Goal: Task Accomplishment & Management: Manage account settings

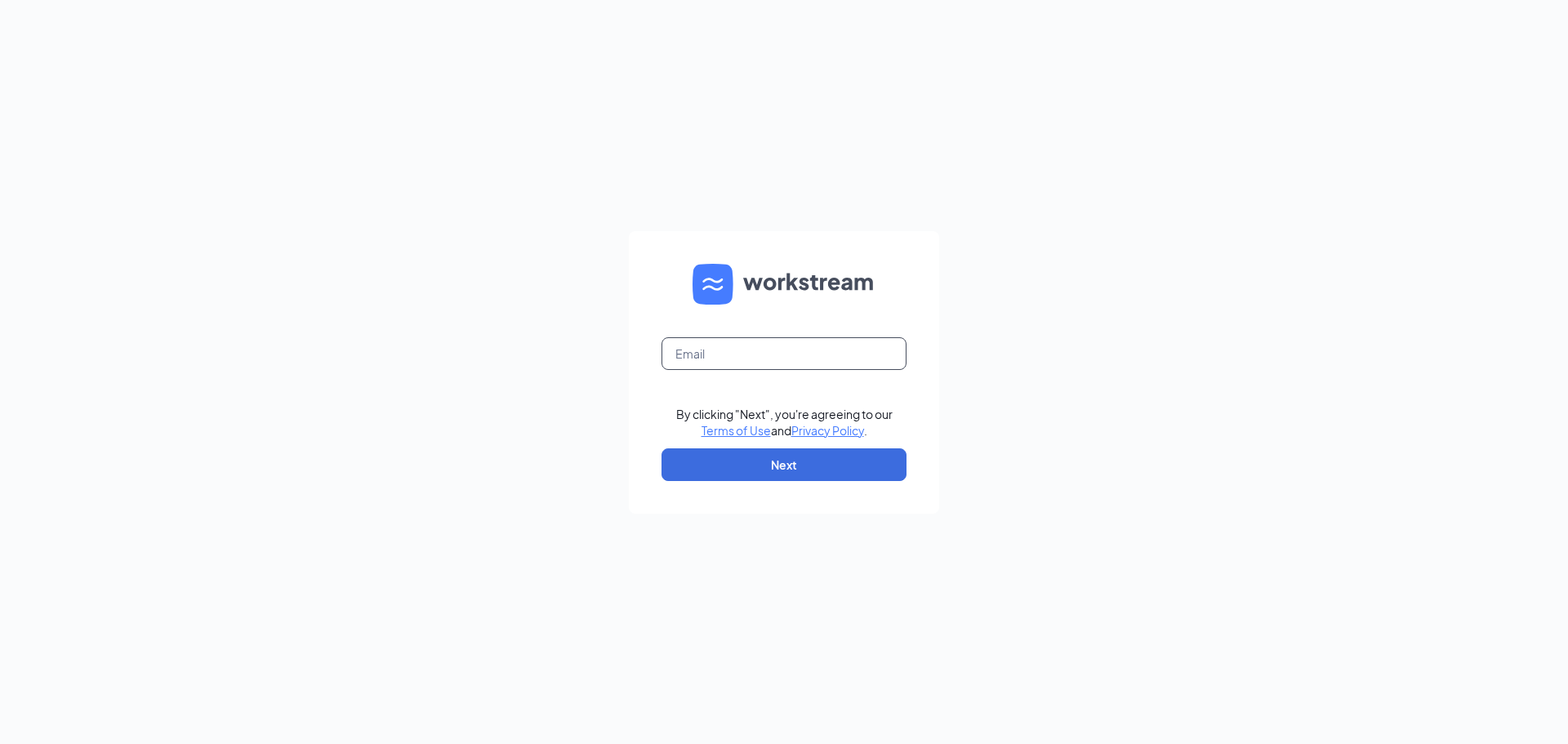
click at [777, 349] on input "text" at bounding box center [784, 354] width 245 height 33
type input "[EMAIL_ADDRESS][DOMAIN_NAME]"
click at [795, 485] on form "[EMAIL_ADDRESS][DOMAIN_NAME] By clicking "Next", you're agreeing to our Terms o…" at bounding box center [784, 372] width 311 height 283
click at [798, 471] on button "Next" at bounding box center [784, 464] width 245 height 33
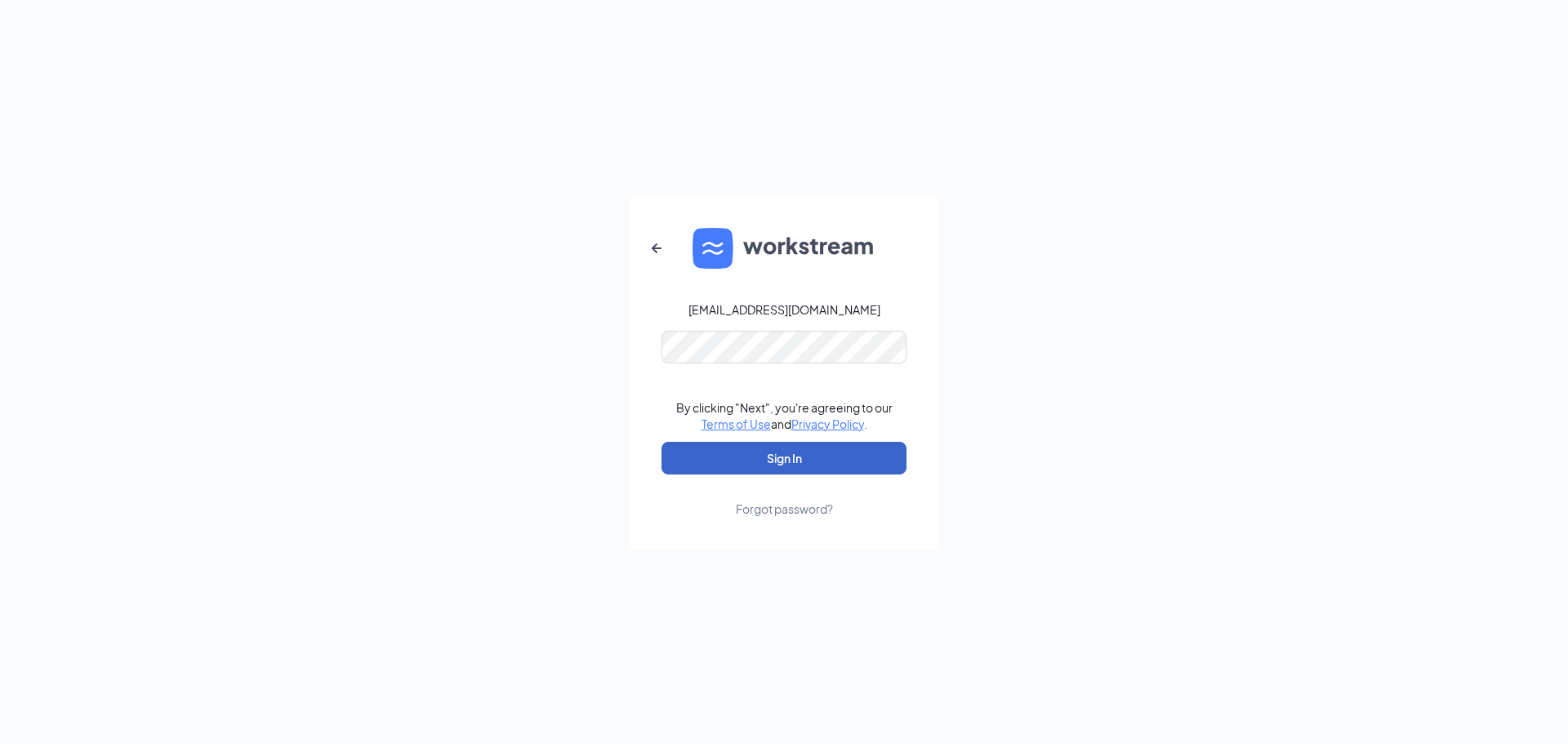
click at [766, 464] on button "Sign In" at bounding box center [784, 458] width 245 height 33
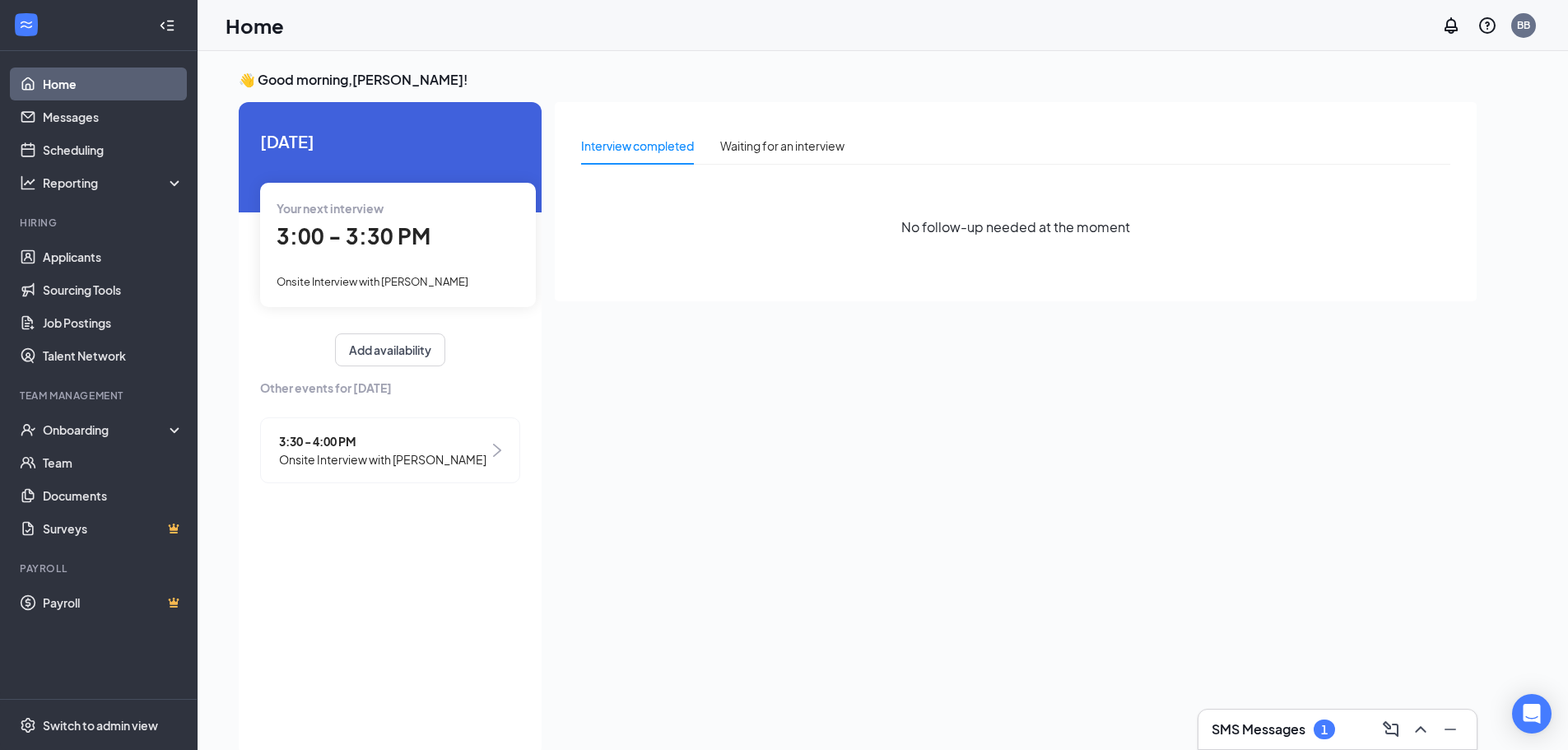
click at [1276, 743] on div "SMS Messages 1" at bounding box center [1337, 730] width 278 height 40
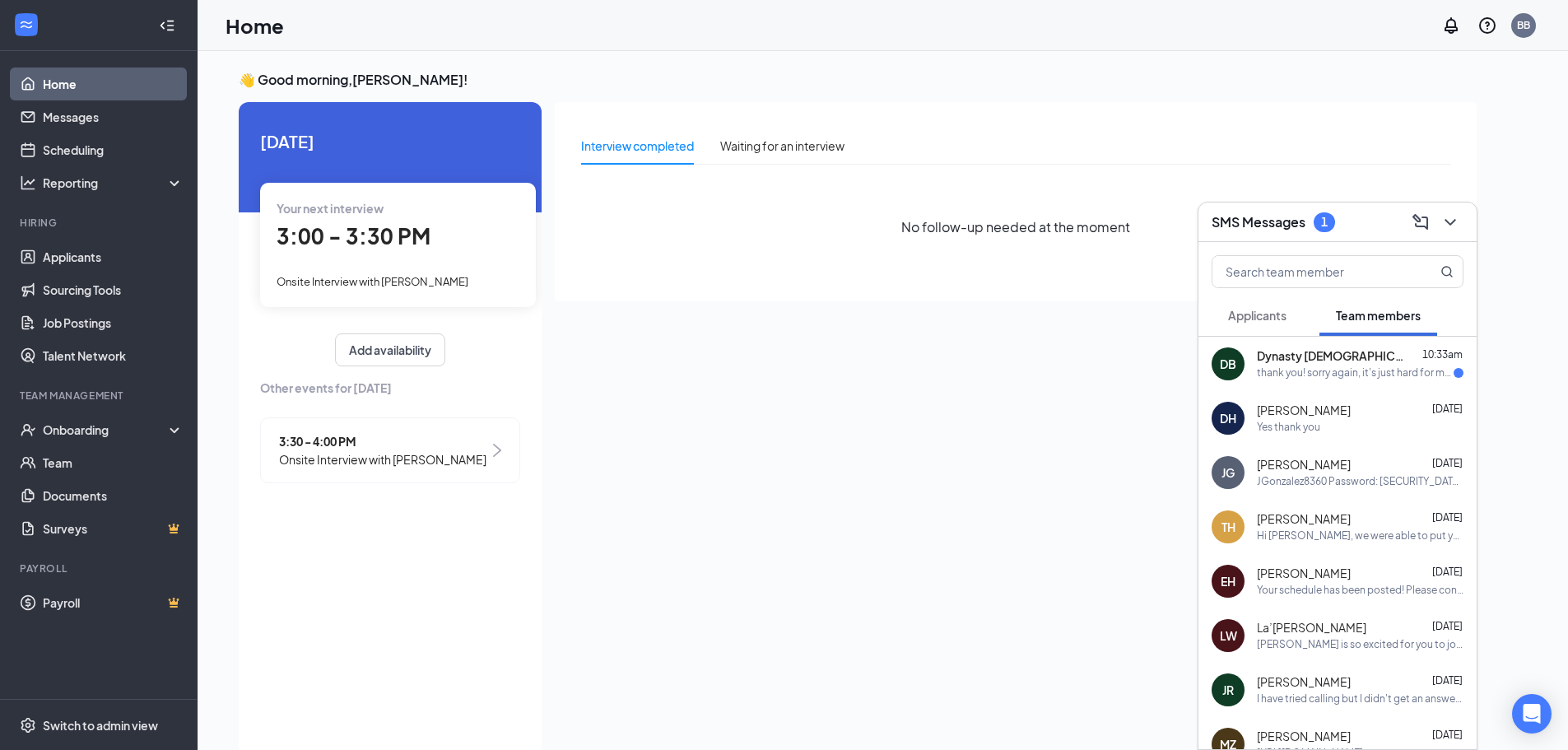
click at [1302, 368] on div "thank you! sorry again, it's just hard for me to stay late since the busses sto…" at bounding box center [1355, 373] width 197 height 14
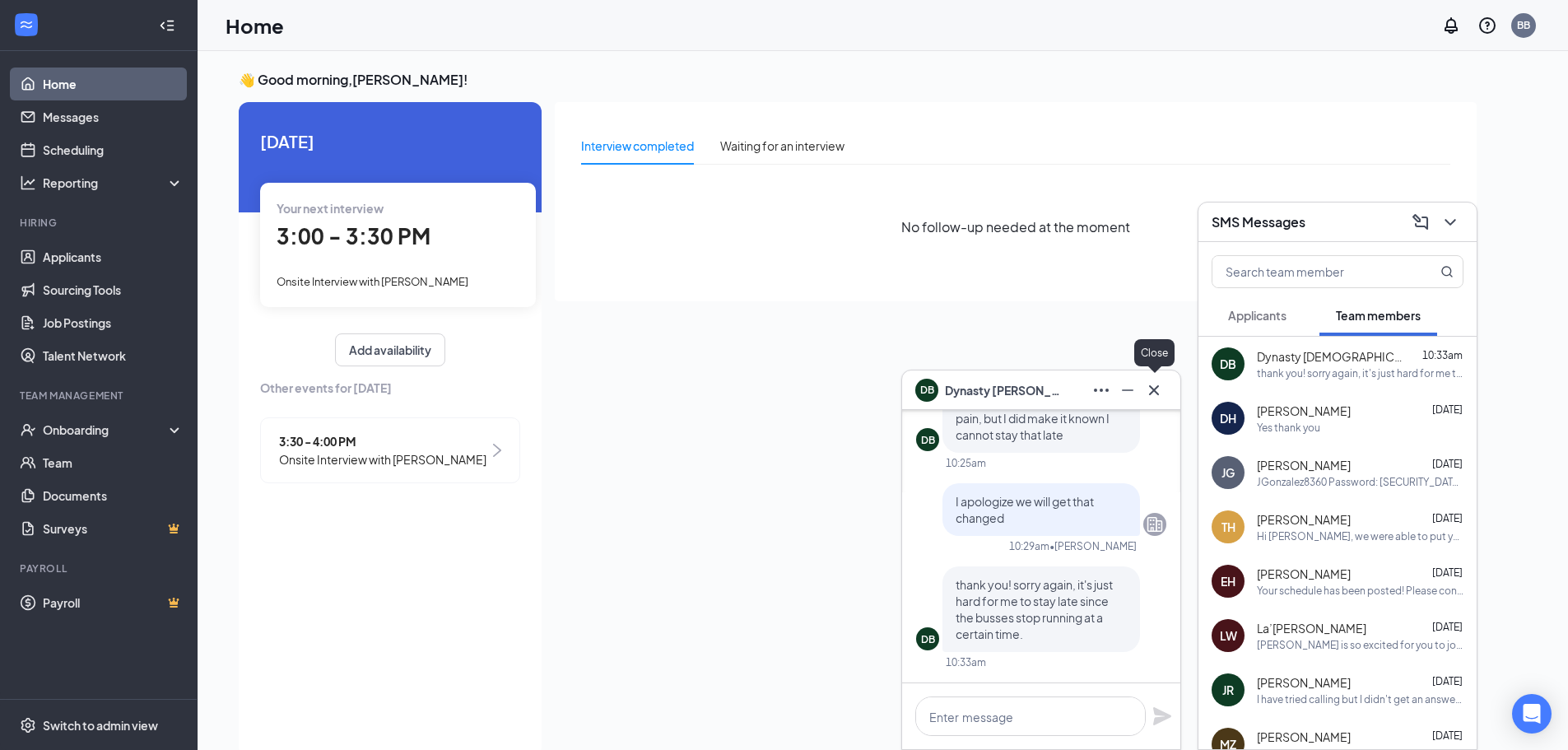
click at [1153, 387] on icon "Cross" at bounding box center [1153, 389] width 19 height 19
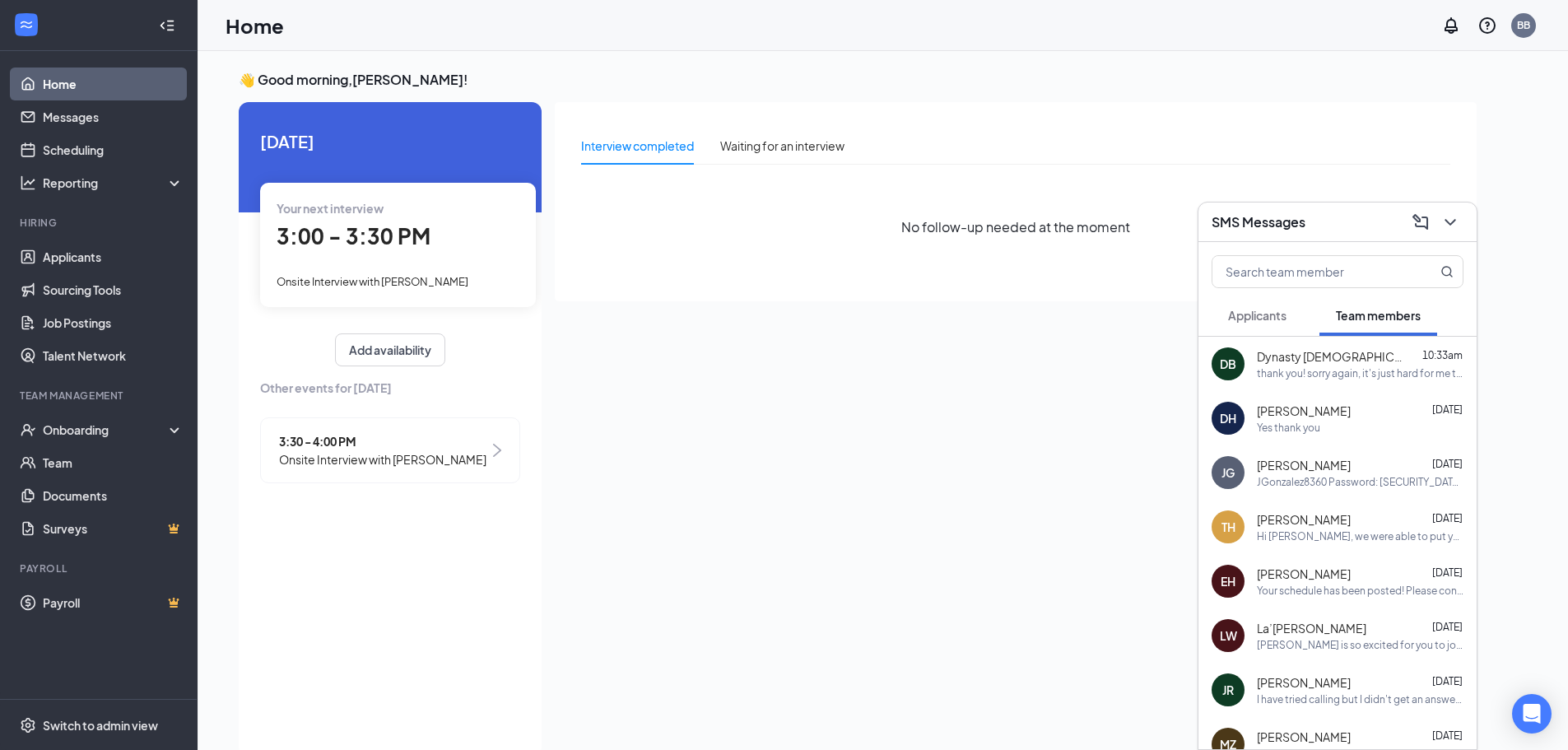
click at [1286, 238] on div "SMS Messages" at bounding box center [1337, 222] width 278 height 40
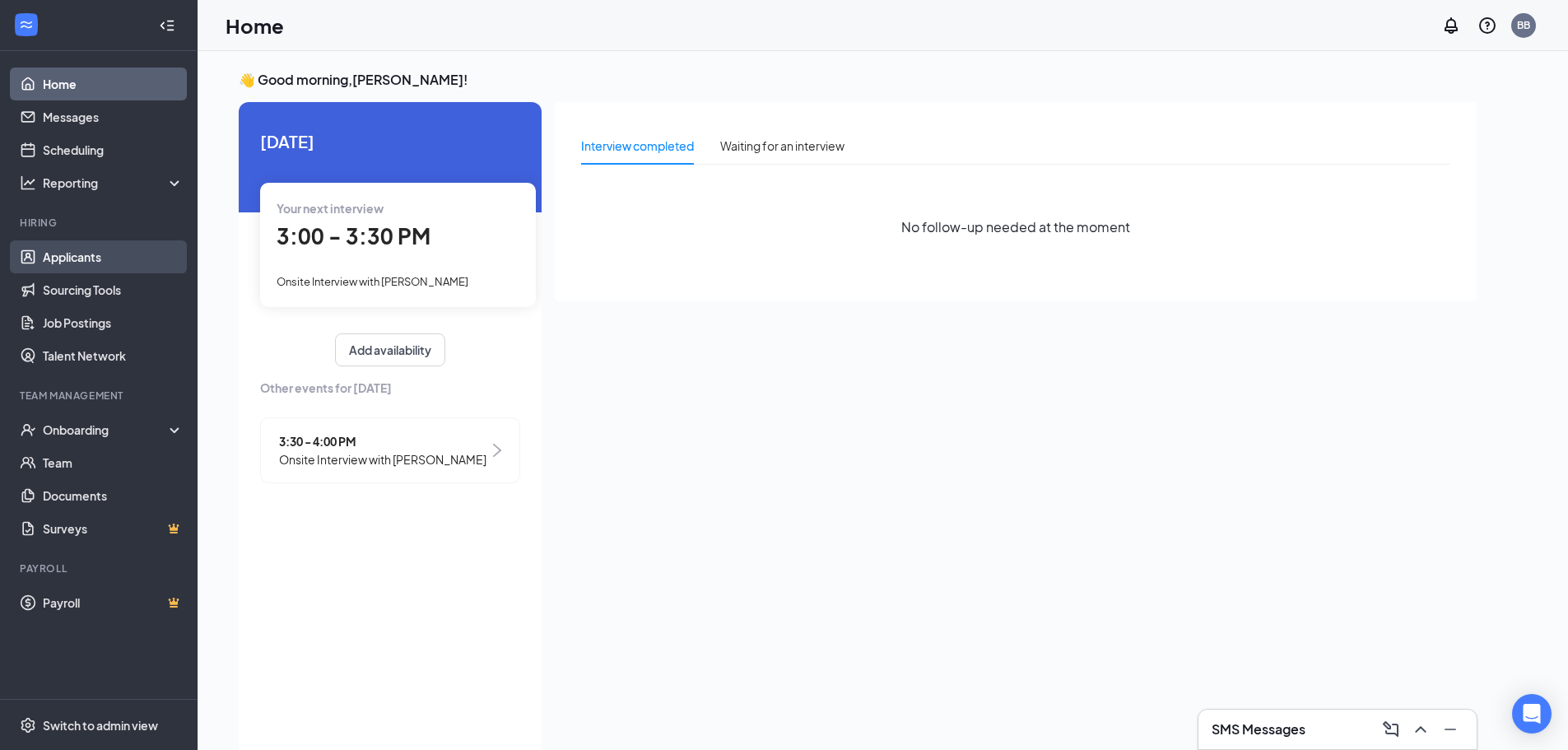
click at [113, 256] on link "Applicants" at bounding box center [113, 256] width 140 height 33
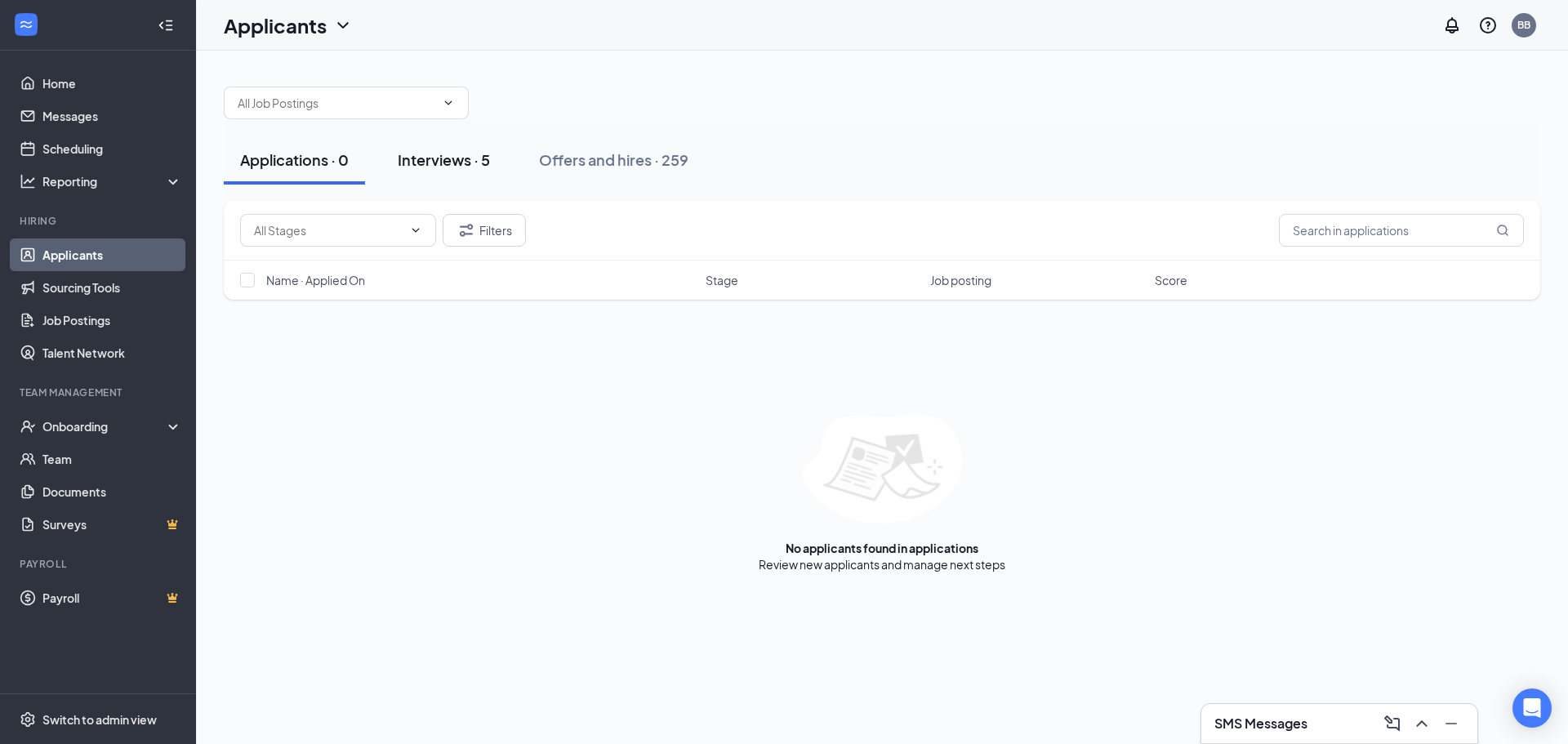
click at [472, 175] on button "Interviews · 5" at bounding box center [443, 160] width 125 height 49
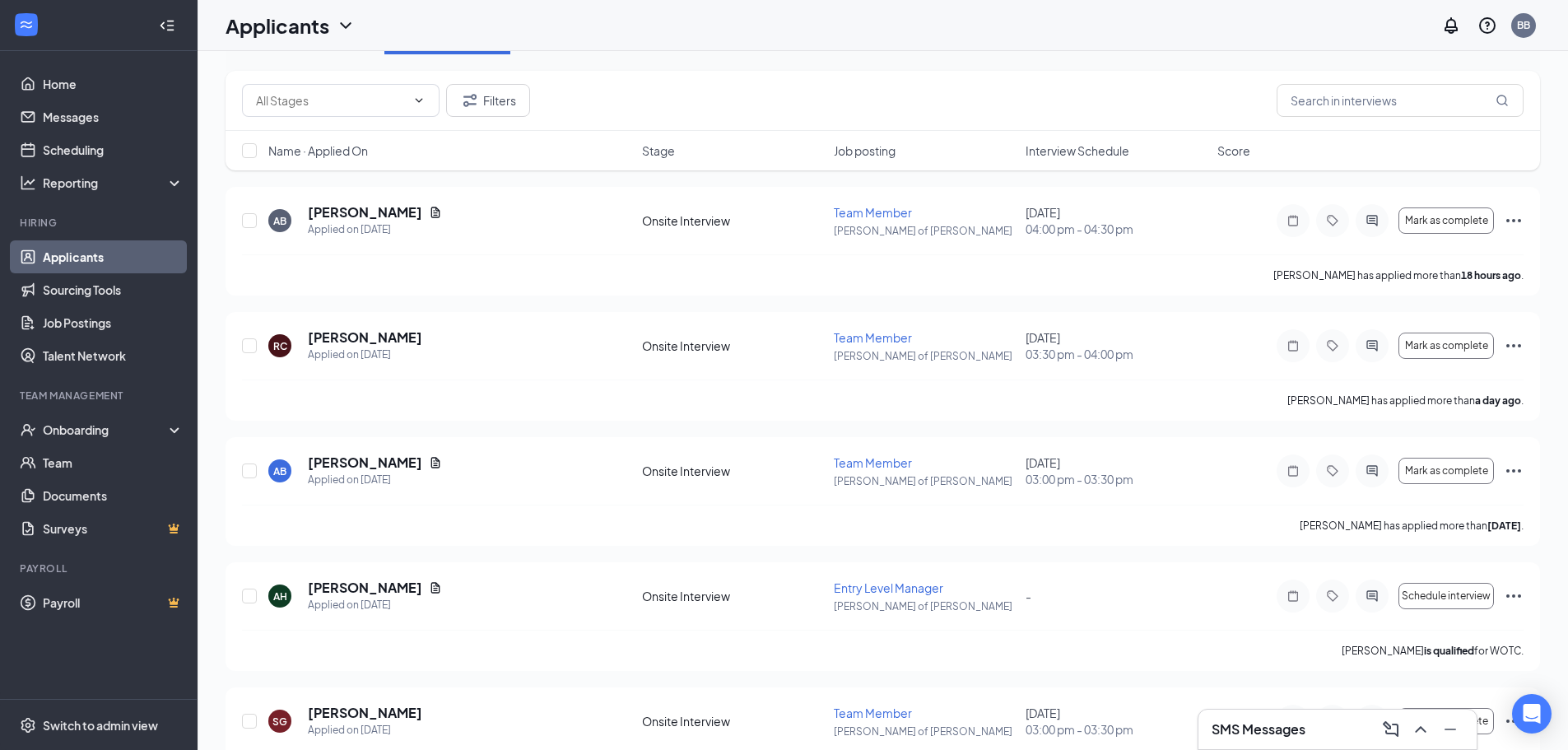
scroll to position [7, 0]
